Goal: Use online tool/utility: Utilize a website feature to perform a specific function

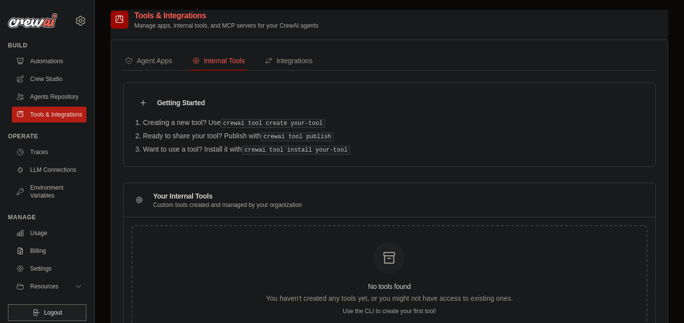
scroll to position [52, 0]
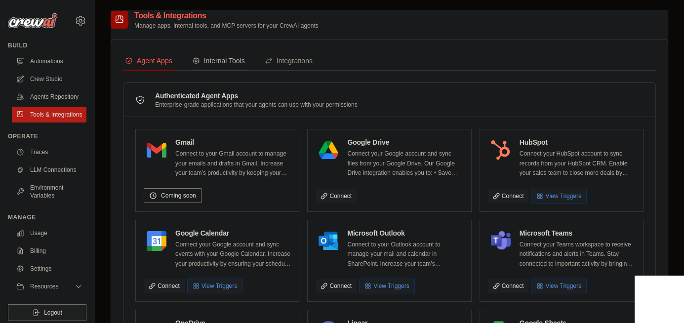
click at [212, 55] on button "Internal Tools" at bounding box center [218, 61] width 57 height 19
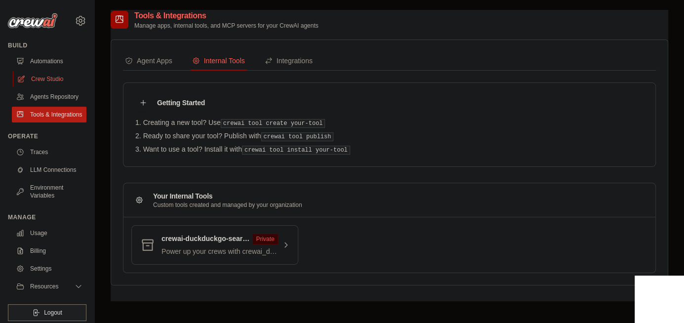
click at [48, 78] on link "Crew Studio" at bounding box center [50, 79] width 75 height 16
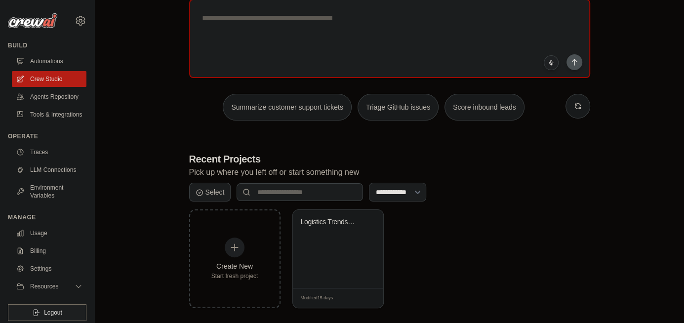
scroll to position [74, 0]
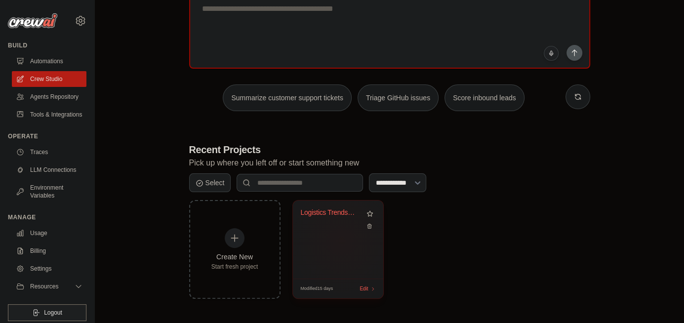
click at [341, 239] on div "Logistics Trends Marketing Automati..." at bounding box center [338, 239] width 90 height 78
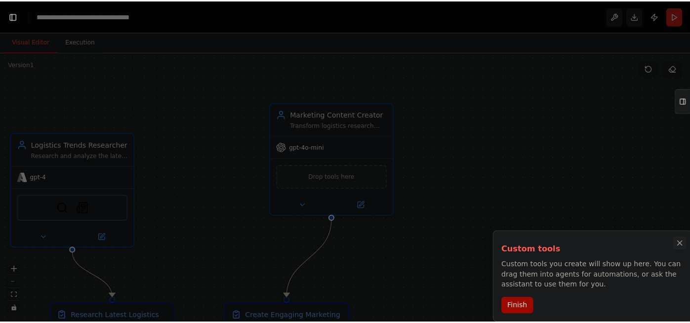
scroll to position [13650, 0]
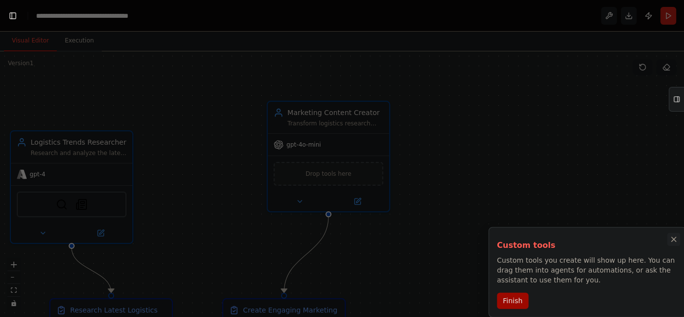
click at [675, 239] on icon "Close walkthrough" at bounding box center [673, 239] width 9 height 9
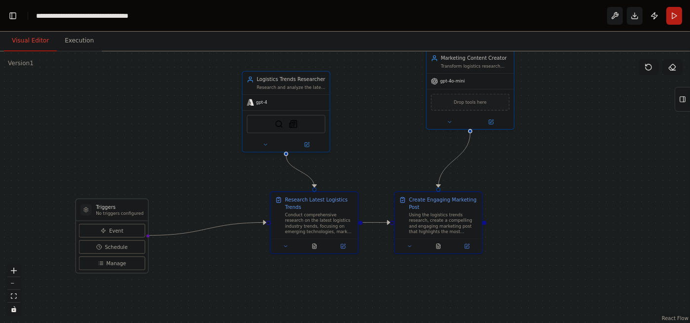
drag, startPoint x: 459, startPoint y: 231, endPoint x: 527, endPoint y: 149, distance: 106.6
click at [527, 149] on div ".deletable-edge-delete-btn { width: 20px; height: 20px; border: 0px solid #ffff…" at bounding box center [345, 186] width 690 height 271
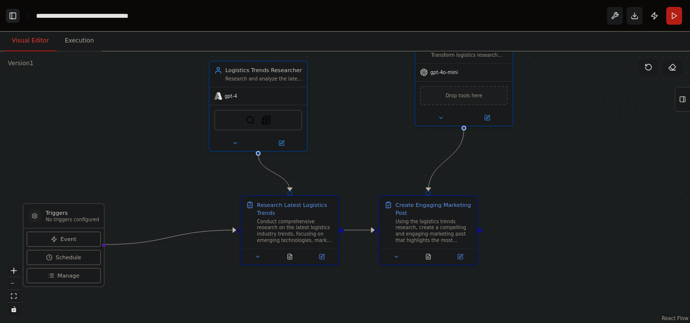
click at [14, 14] on button "Toggle Left Sidebar" at bounding box center [13, 16] width 14 height 14
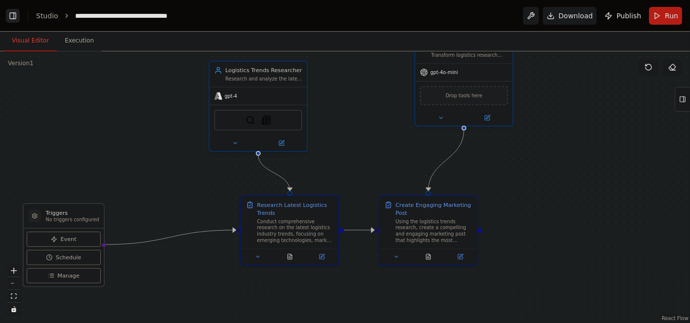
click at [14, 18] on button "Toggle Left Sidebar" at bounding box center [13, 16] width 14 height 14
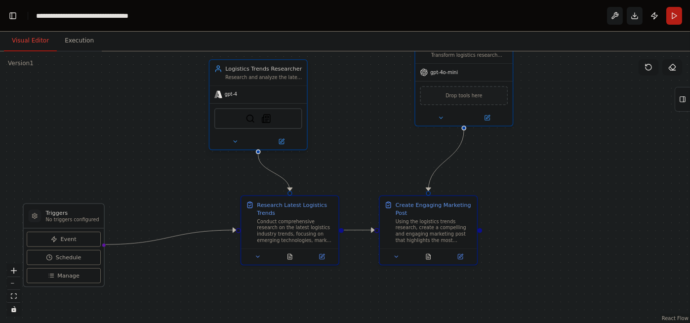
click at [260, 76] on div "Research and analyze the latest trends, innovations, and developments in the lo…" at bounding box center [263, 77] width 77 height 6
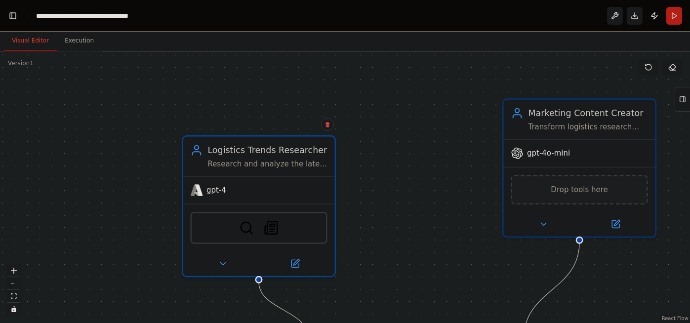
drag, startPoint x: 160, startPoint y: 98, endPoint x: 88, endPoint y: 204, distance: 128.2
click at [88, 204] on div ".deletable-edge-delete-btn { width: 20px; height: 20px; border: 0px solid #ffff…" at bounding box center [345, 186] width 690 height 271
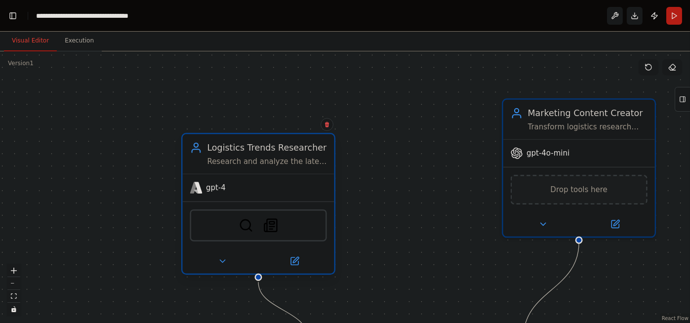
click at [193, 146] on icon at bounding box center [196, 148] width 12 height 12
click at [296, 260] on icon at bounding box center [294, 260] width 7 height 7
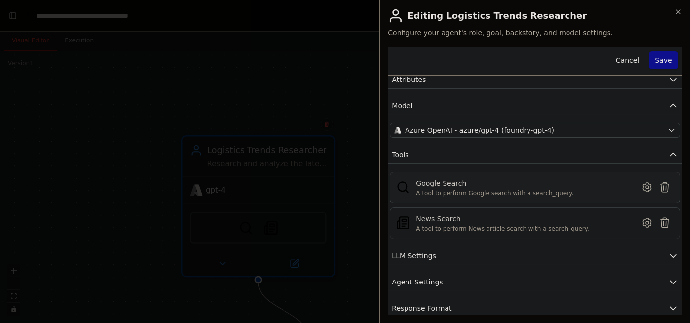
scroll to position [56, 0]
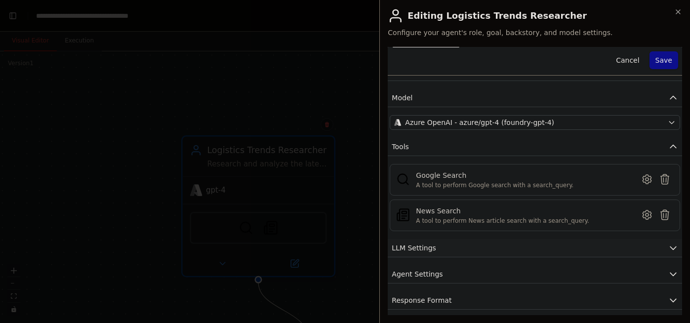
click at [456, 253] on button "LLM Settings" at bounding box center [534, 248] width 294 height 18
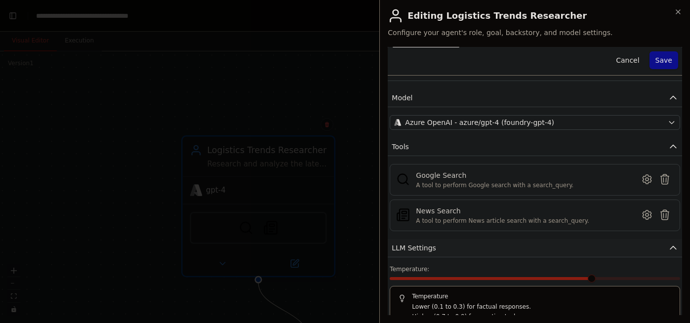
click at [435, 250] on button "LLM Settings" at bounding box center [534, 248] width 294 height 18
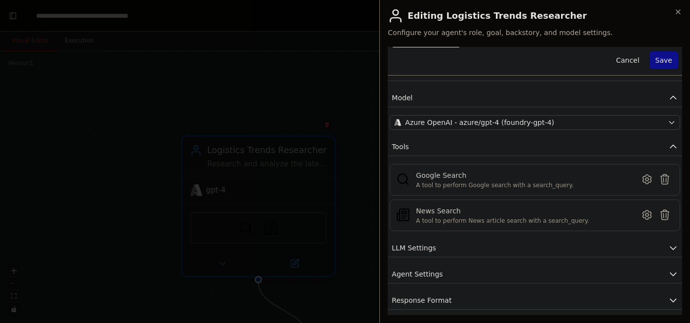
click at [438, 282] on div "**********" at bounding box center [534, 150] width 294 height 318
click at [438, 269] on button "Agent Settings" at bounding box center [534, 274] width 294 height 18
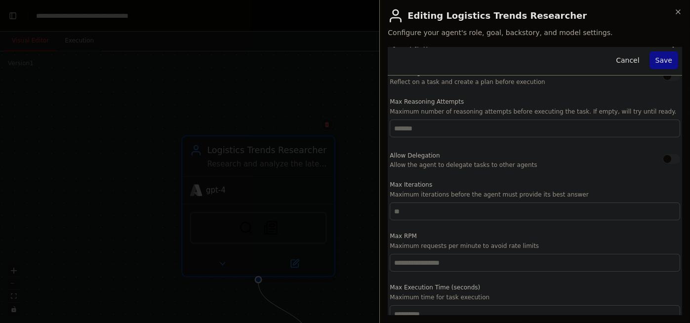
scroll to position [321, 0]
